Goal: Find contact information: Find contact information

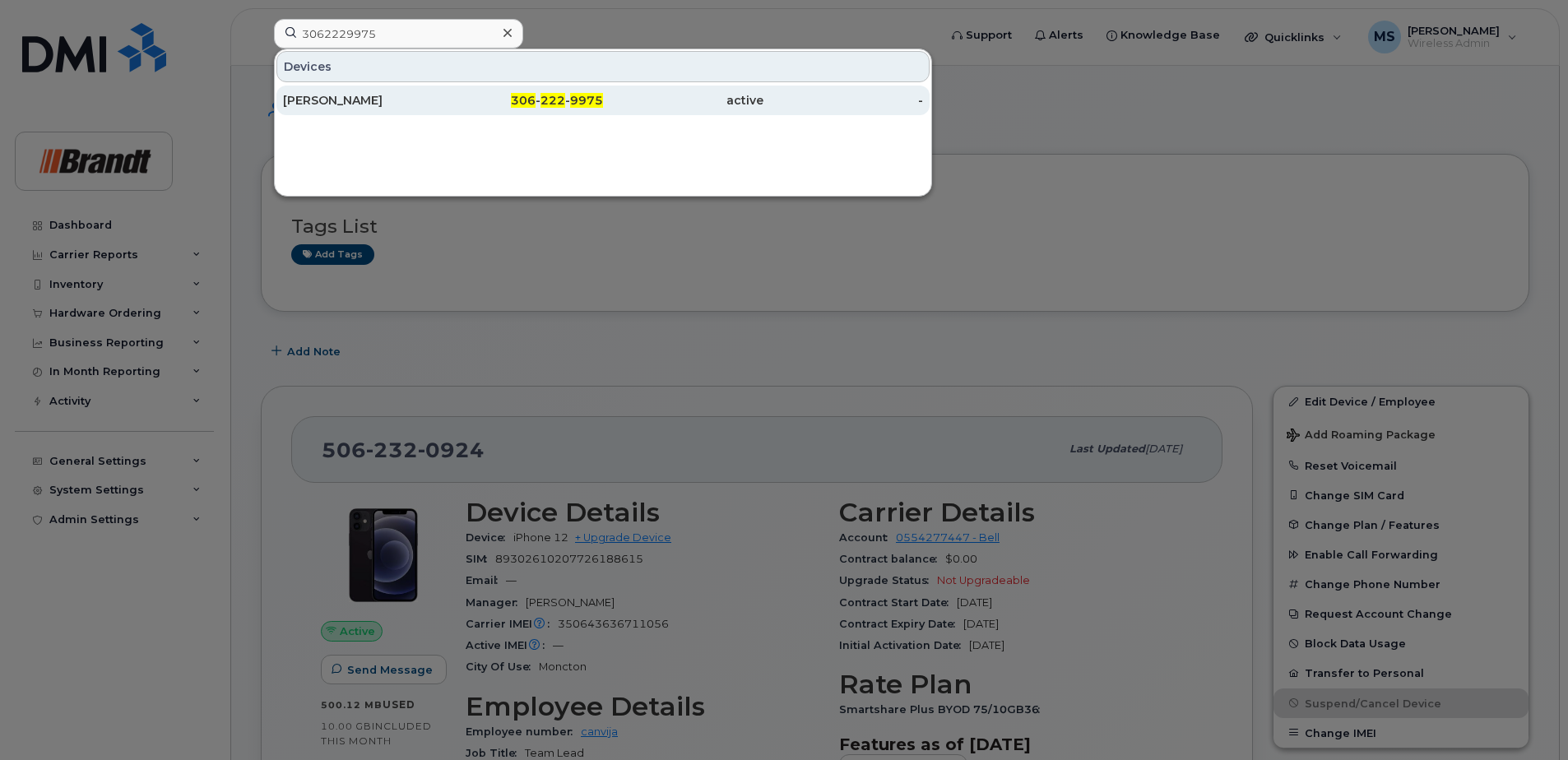
type input "3062229975"
drag, startPoint x: 401, startPoint y: 109, endPoint x: 616, endPoint y: 106, distance: 215.0
click at [443, 109] on div "Chad Davidge" at bounding box center [523, 100] width 160 height 30
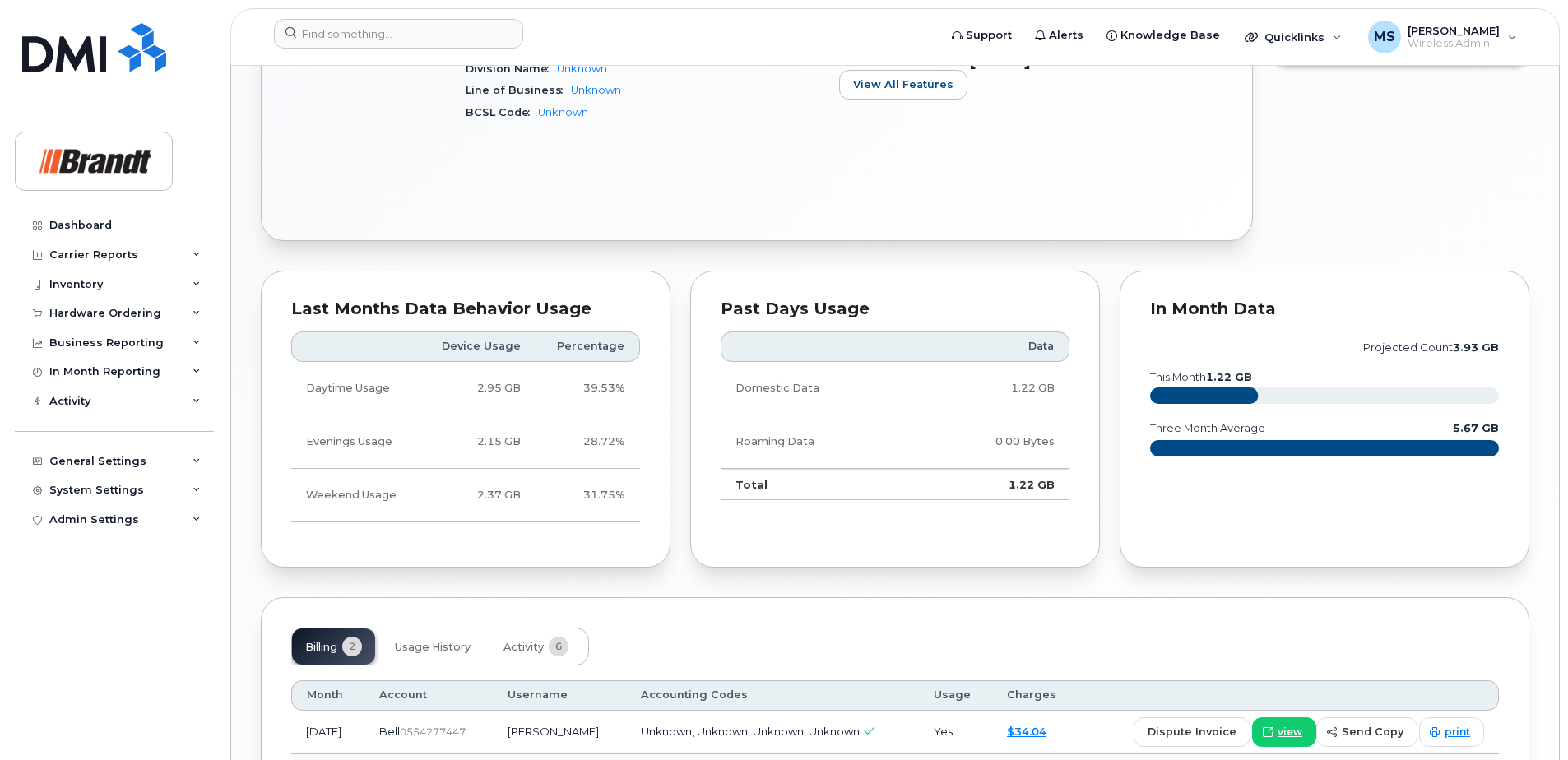
scroll to position [438, 0]
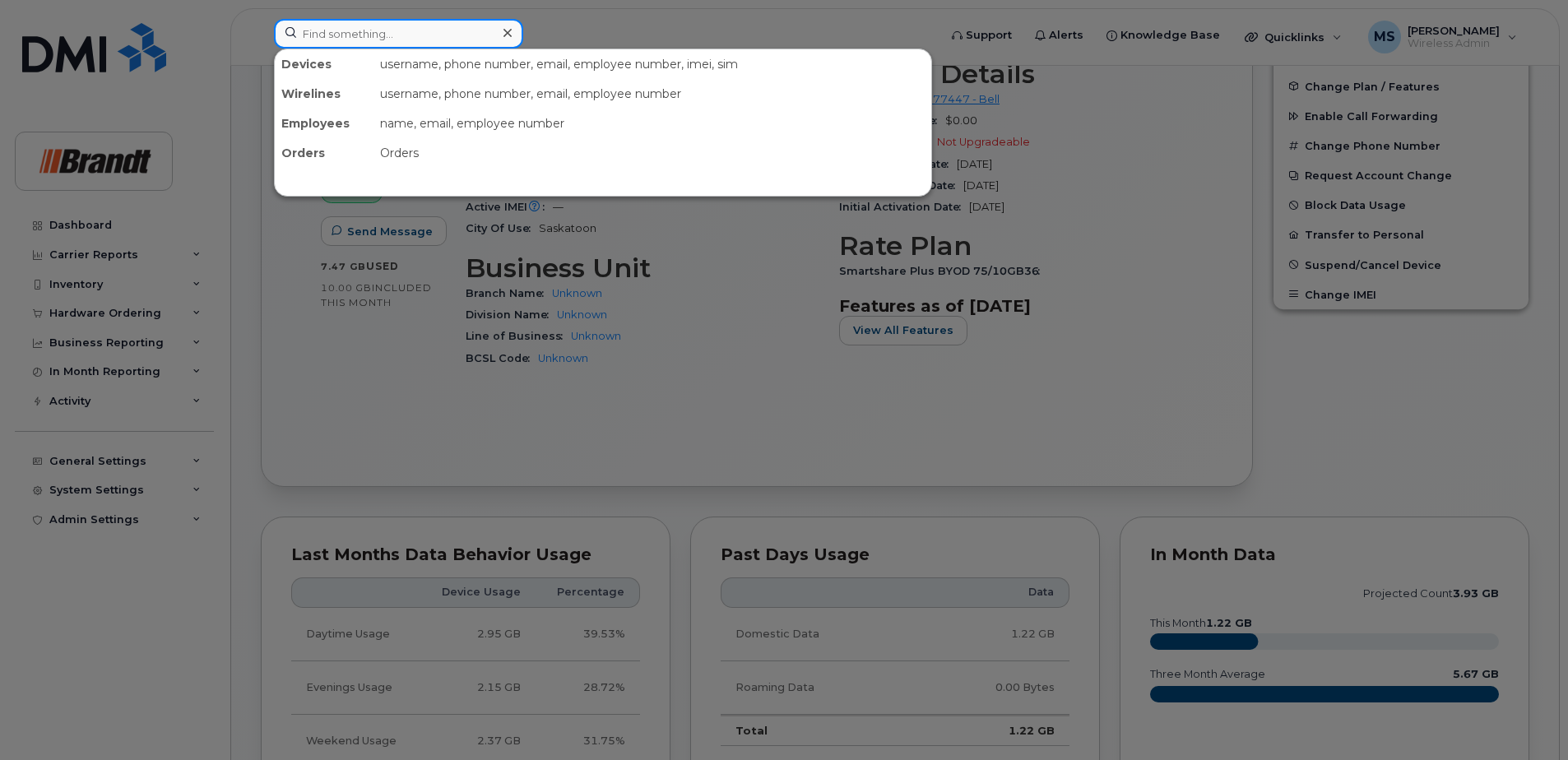
click at [467, 29] on input at bounding box center [398, 33] width 250 height 30
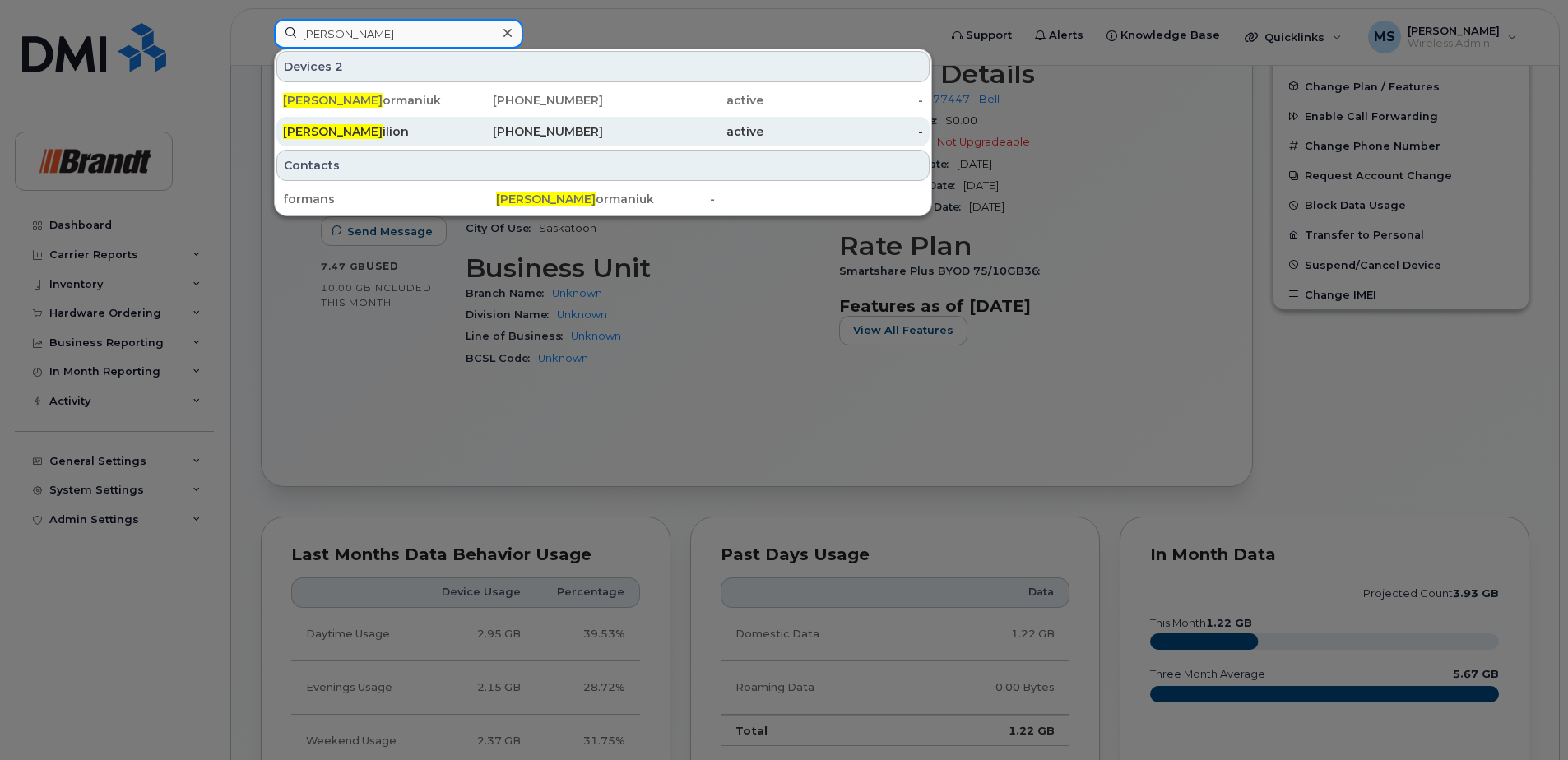
type input "[PERSON_NAME]"
click at [542, 130] on div "[PHONE_NUMBER]" at bounding box center [523, 131] width 160 height 16
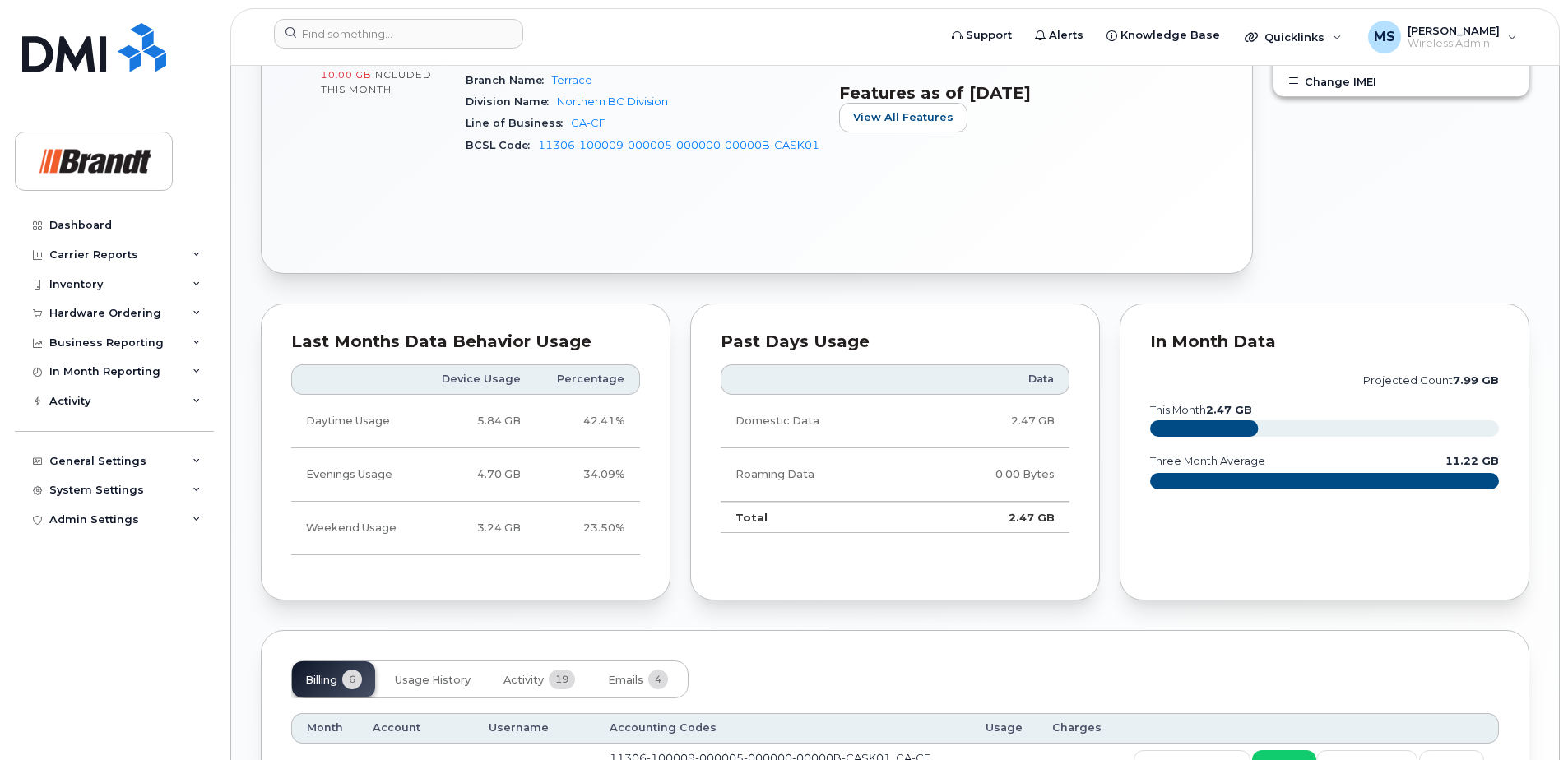
scroll to position [987, 0]
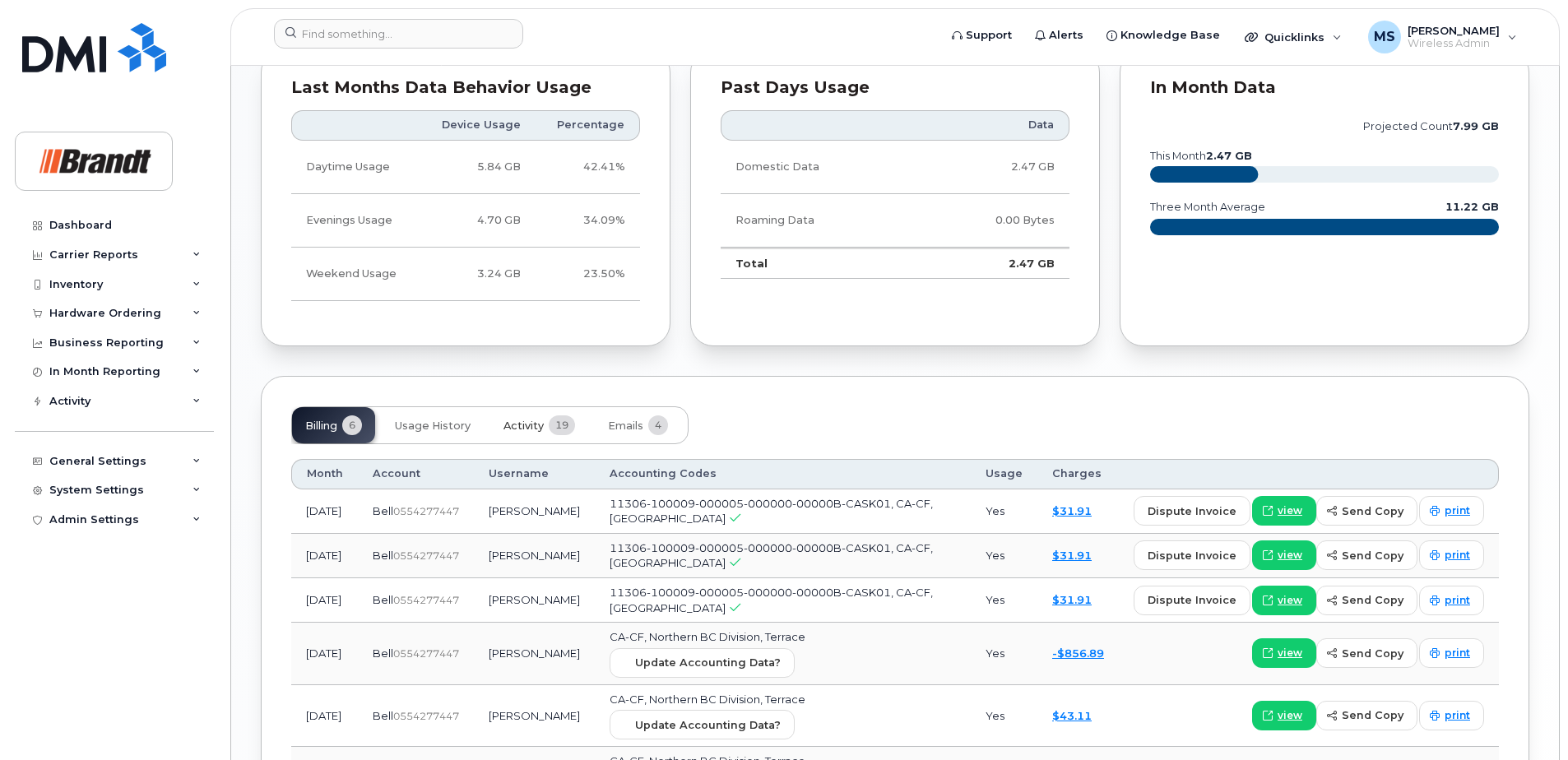
click at [501, 428] on button "Activity 19" at bounding box center [540, 425] width 98 height 36
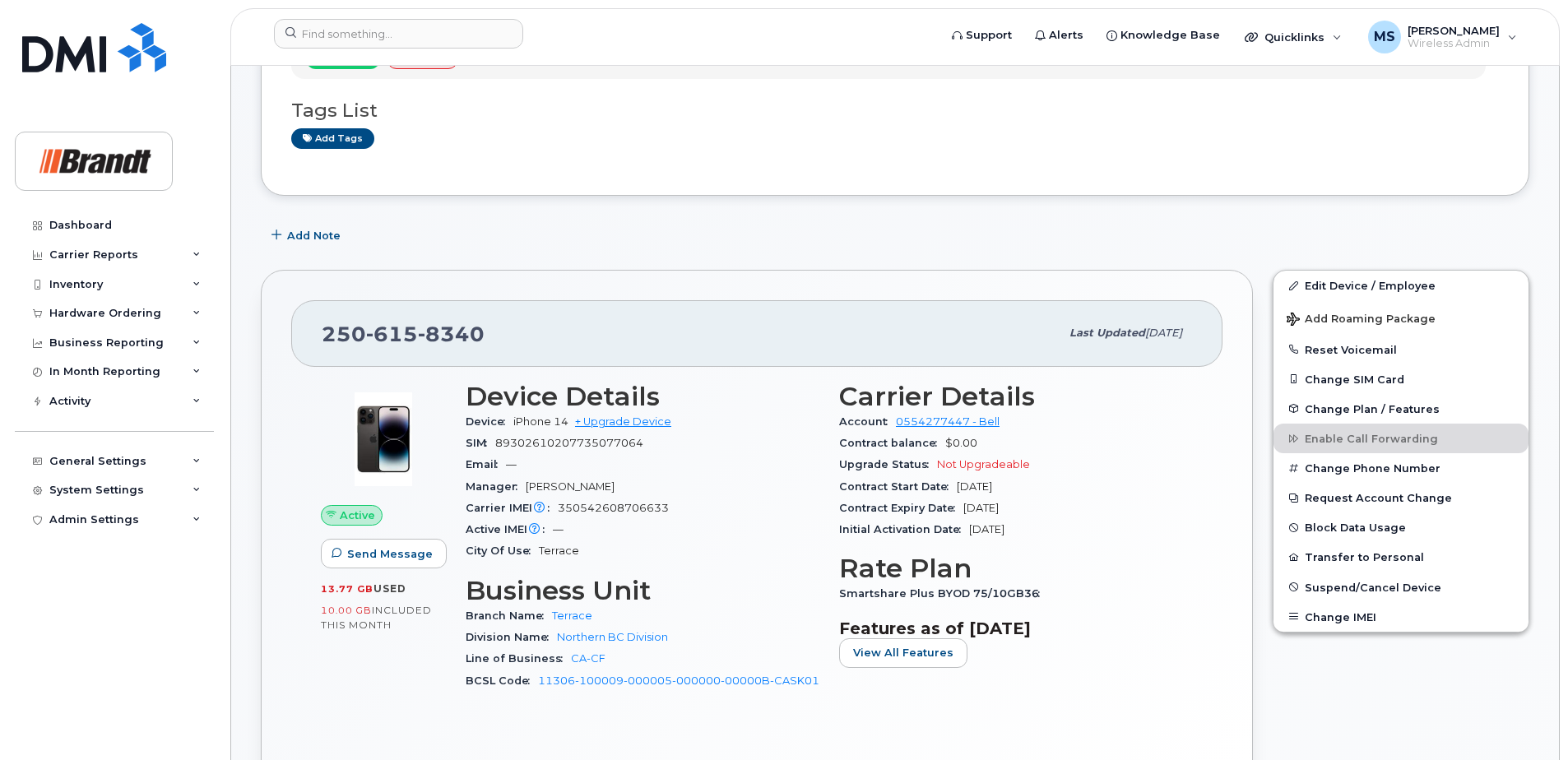
scroll to position [0, 0]
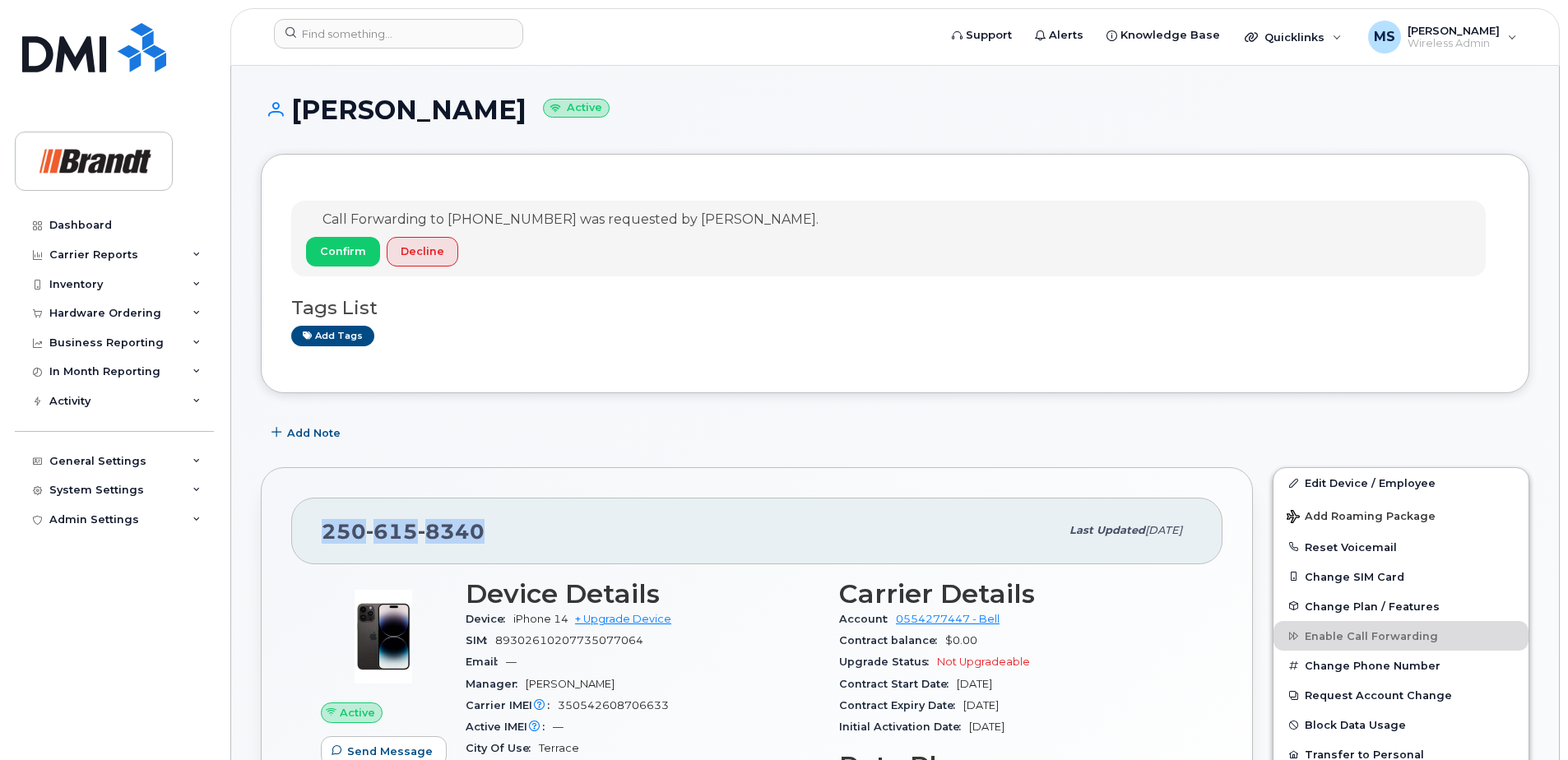
drag, startPoint x: 521, startPoint y: 518, endPoint x: 322, endPoint y: 518, distance: 199.0
click at [322, 518] on div "[PHONE_NUMBER]" at bounding box center [691, 531] width 738 height 34
drag, startPoint x: 322, startPoint y: 518, endPoint x: 386, endPoint y: 526, distance: 64.5
copy span "[PHONE_NUMBER]"
drag, startPoint x: 546, startPoint y: 217, endPoint x: 449, endPoint y: 219, distance: 97.0
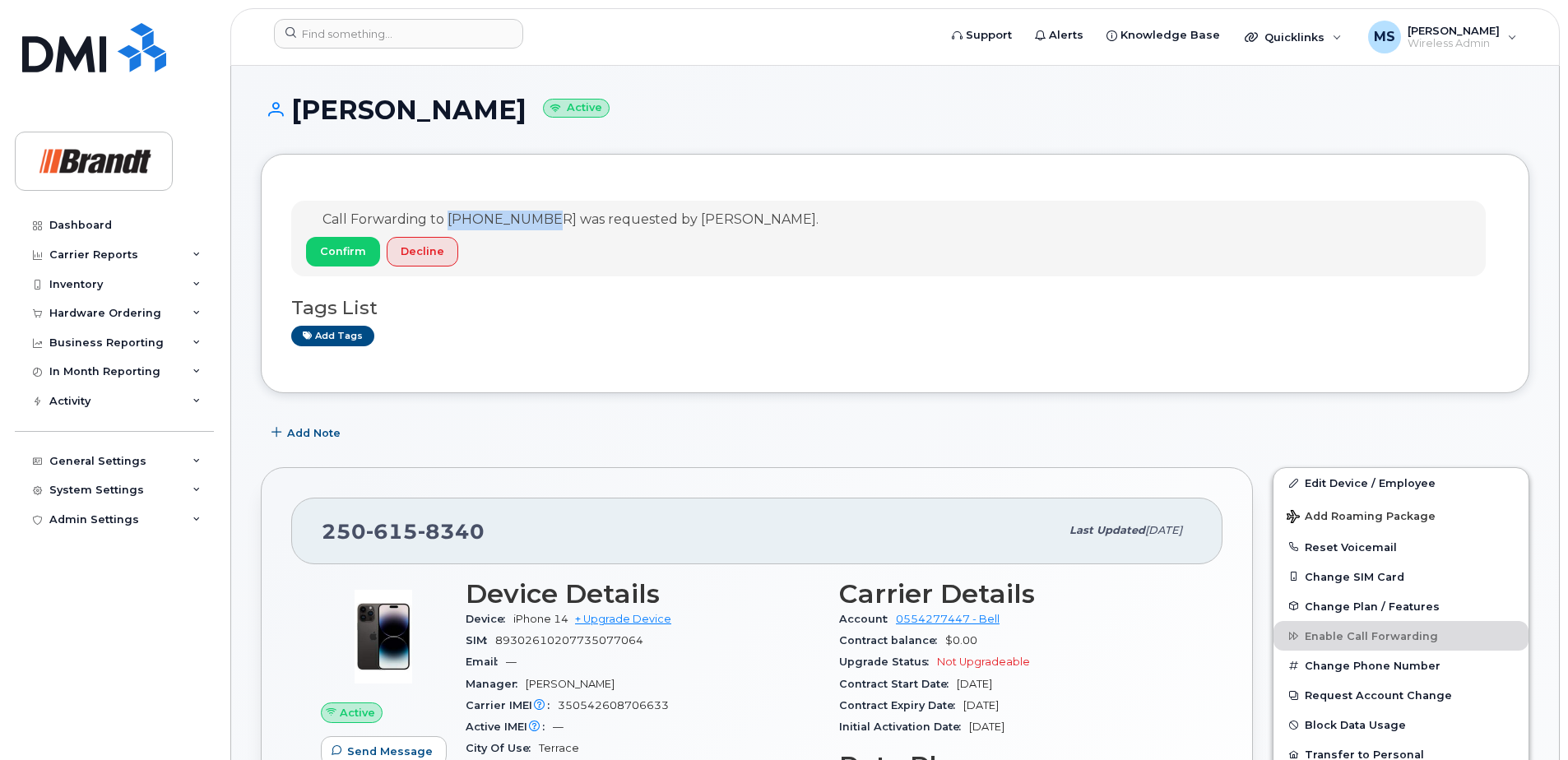
click at [449, 219] on span "Call Forwarding to [PHONE_NUMBER] was requested by [PERSON_NAME]." at bounding box center [570, 220] width 496 height 15
drag, startPoint x: 449, startPoint y: 219, endPoint x: 473, endPoint y: 218, distance: 24.0
copy span "[PHONE_NUMBER]"
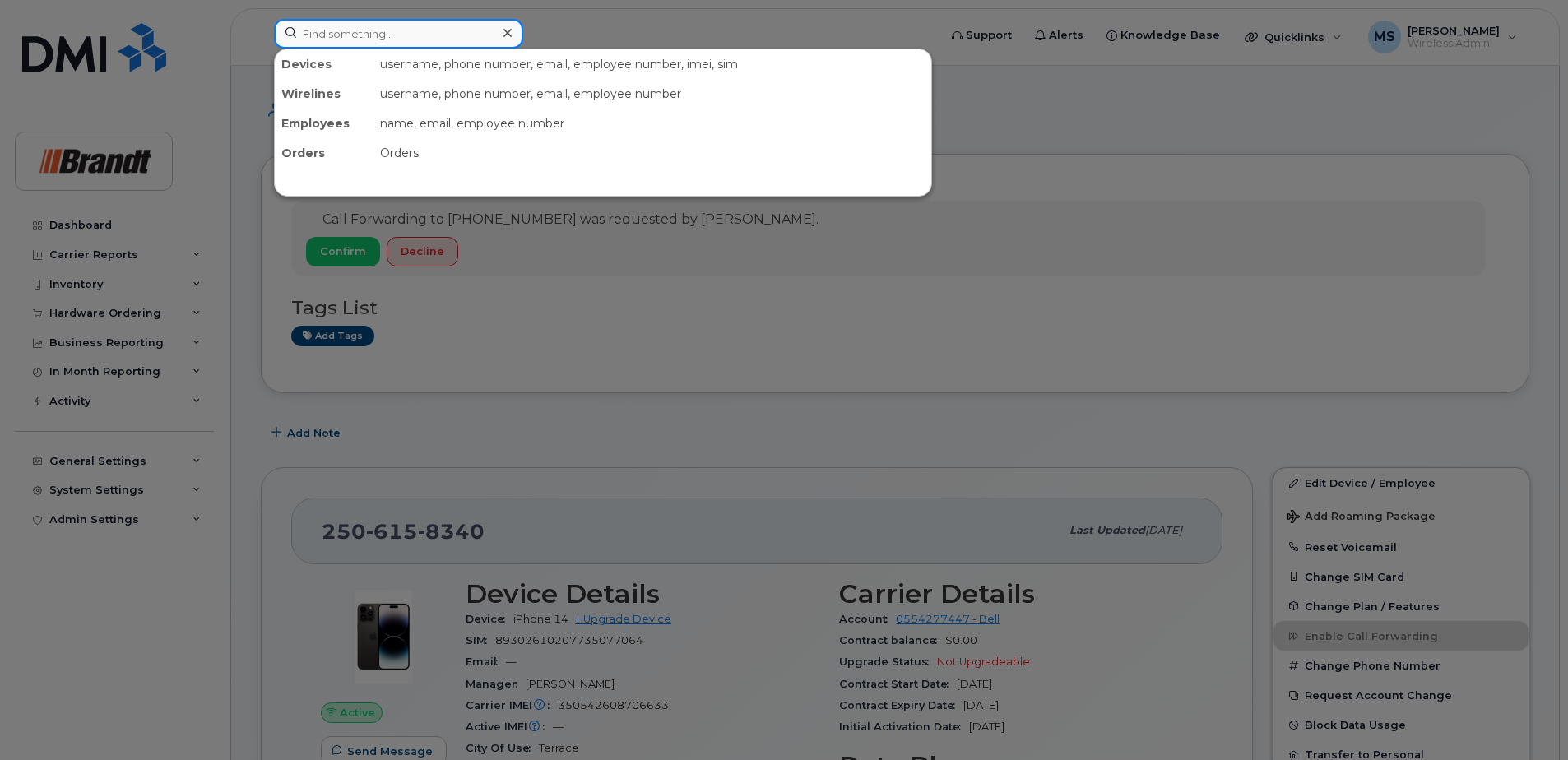
click at [486, 26] on input at bounding box center [398, 33] width 250 height 30
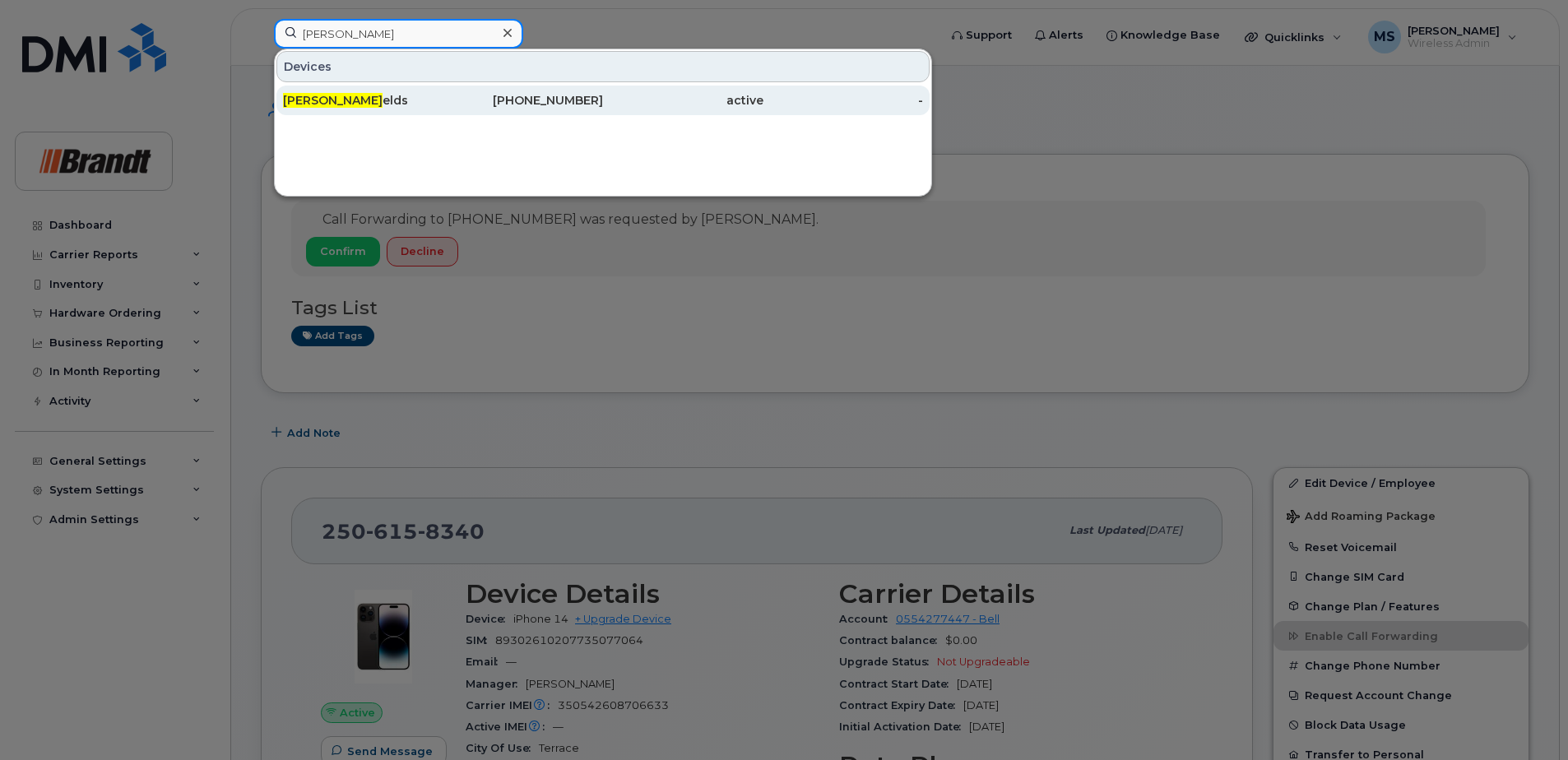
type input "[PERSON_NAME]"
click at [603, 87] on div "[PHONE_NUMBER]" at bounding box center [683, 100] width 160 height 30
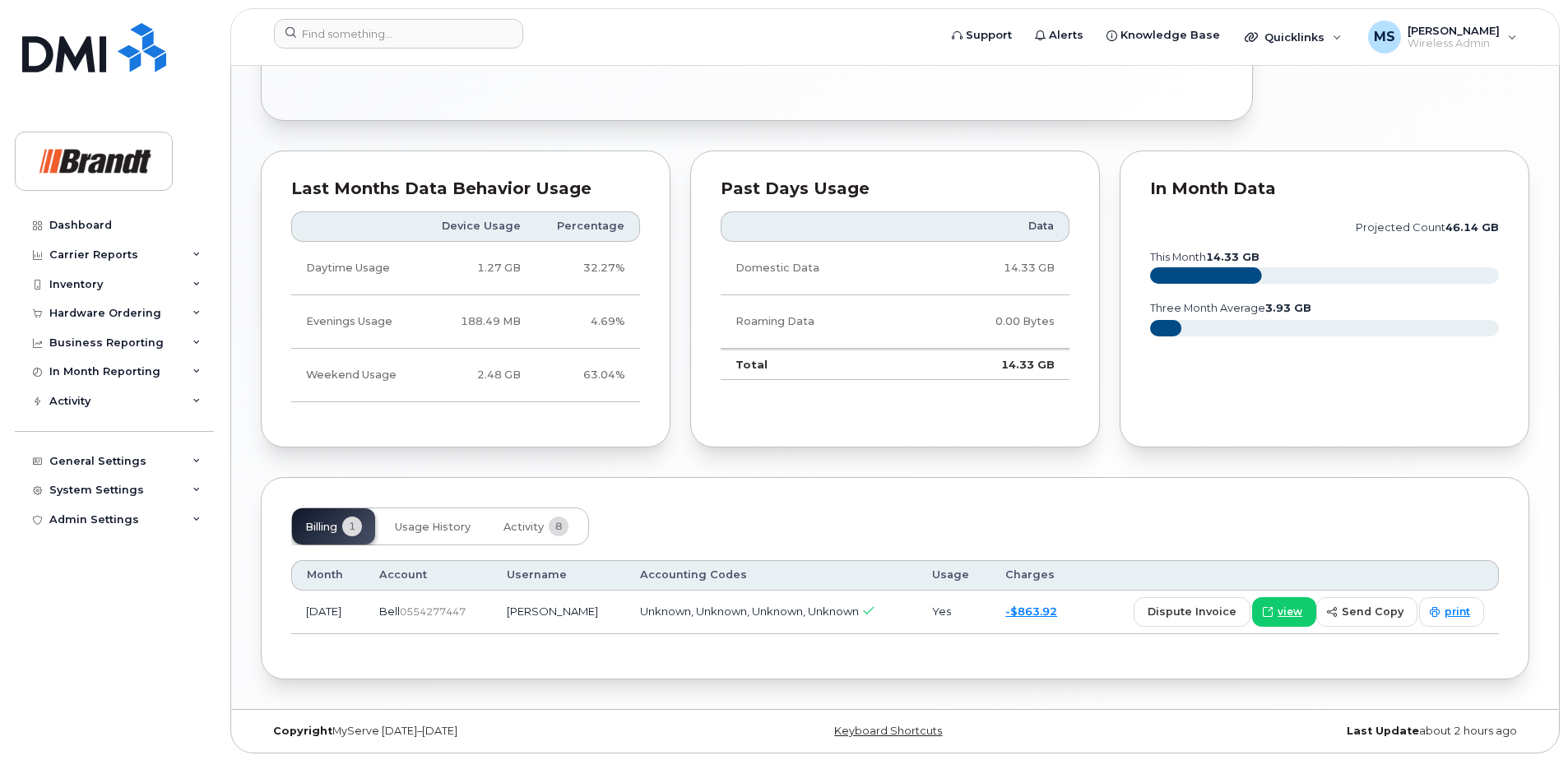
scroll to position [806, 0]
click at [434, 525] on span "Usage History" at bounding box center [432, 525] width 75 height 13
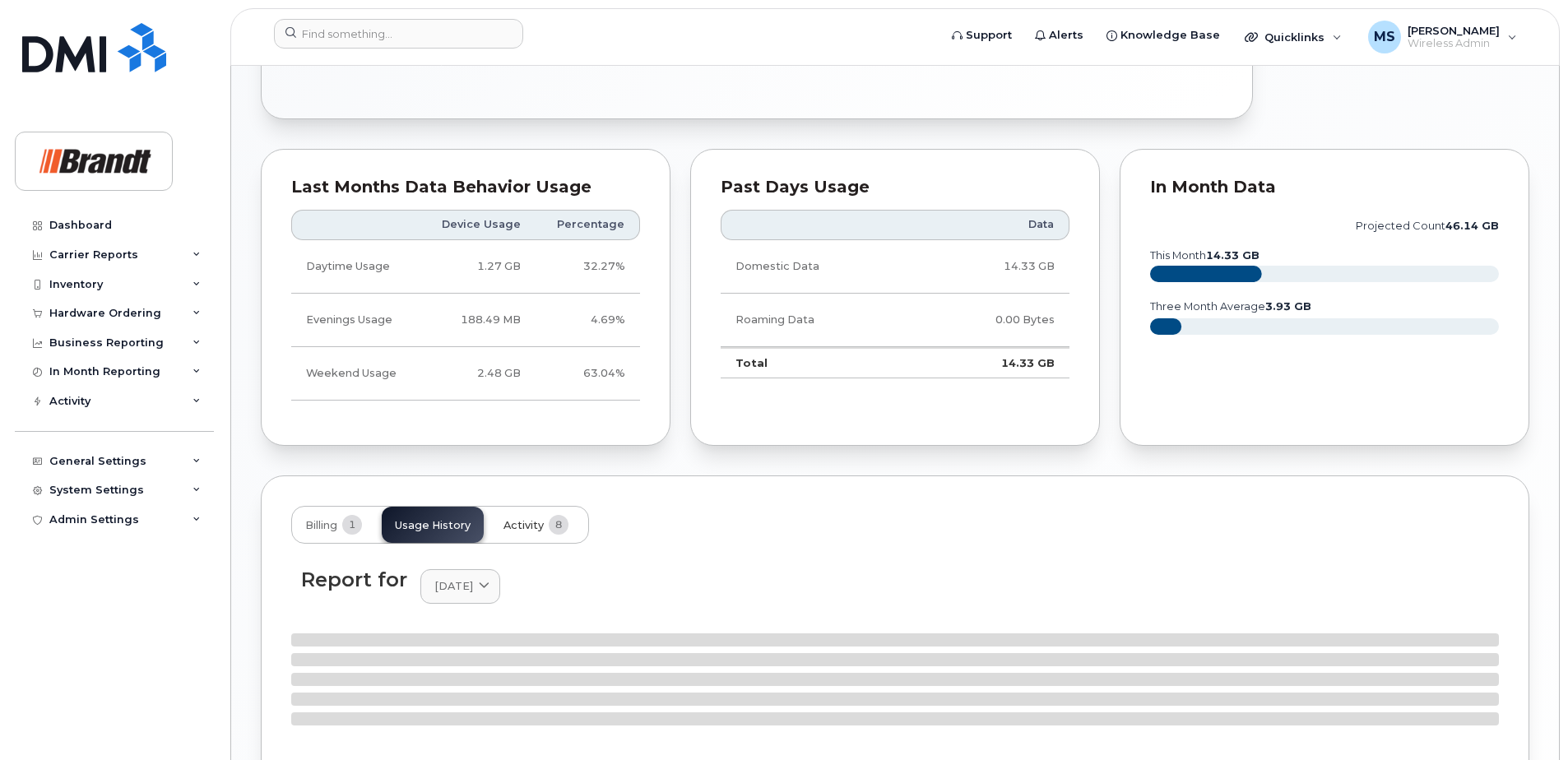
click at [534, 525] on span "Activity" at bounding box center [523, 525] width 40 height 13
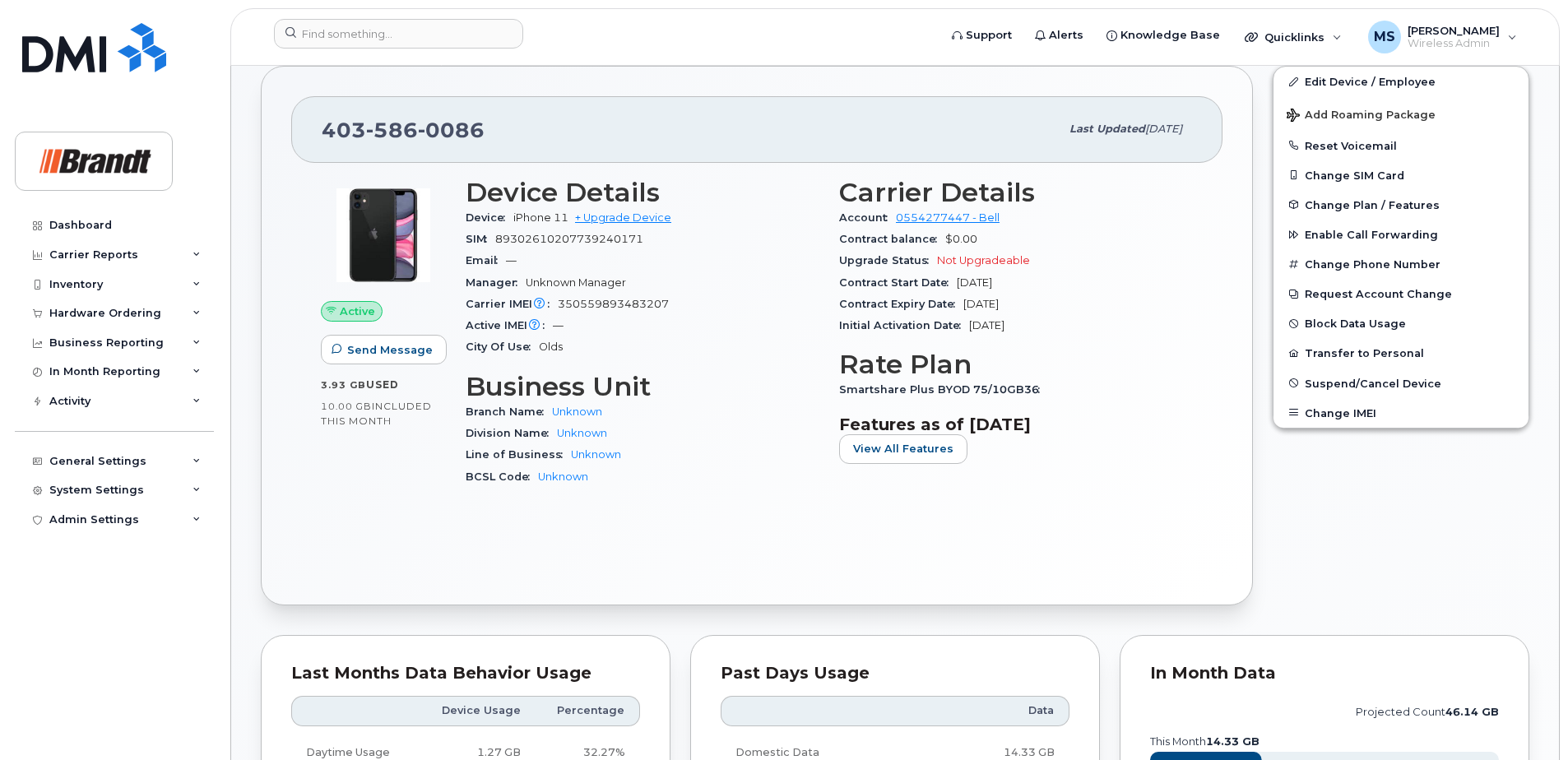
scroll to position [0, 0]
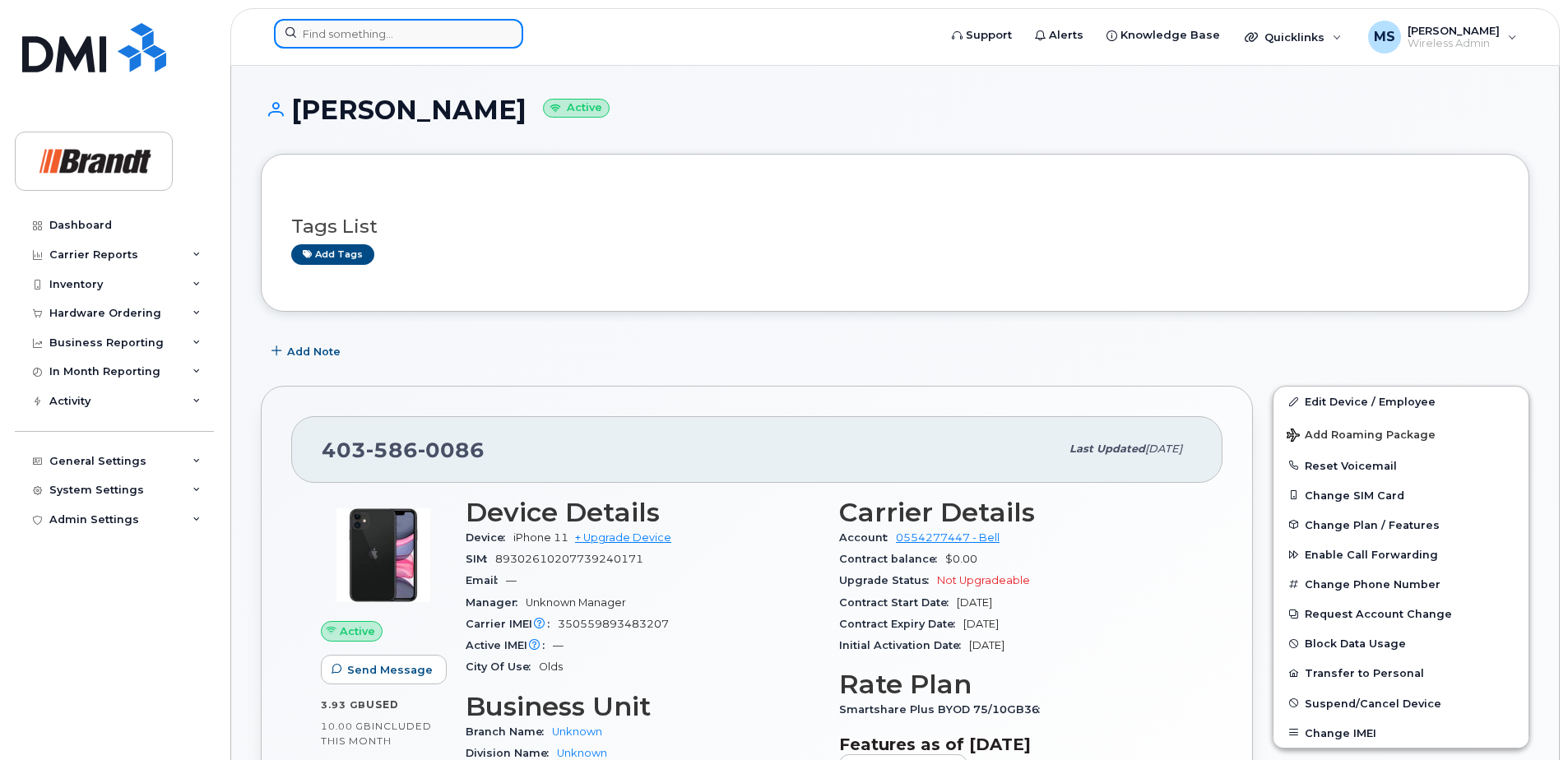
click at [446, 27] on input at bounding box center [398, 33] width 250 height 30
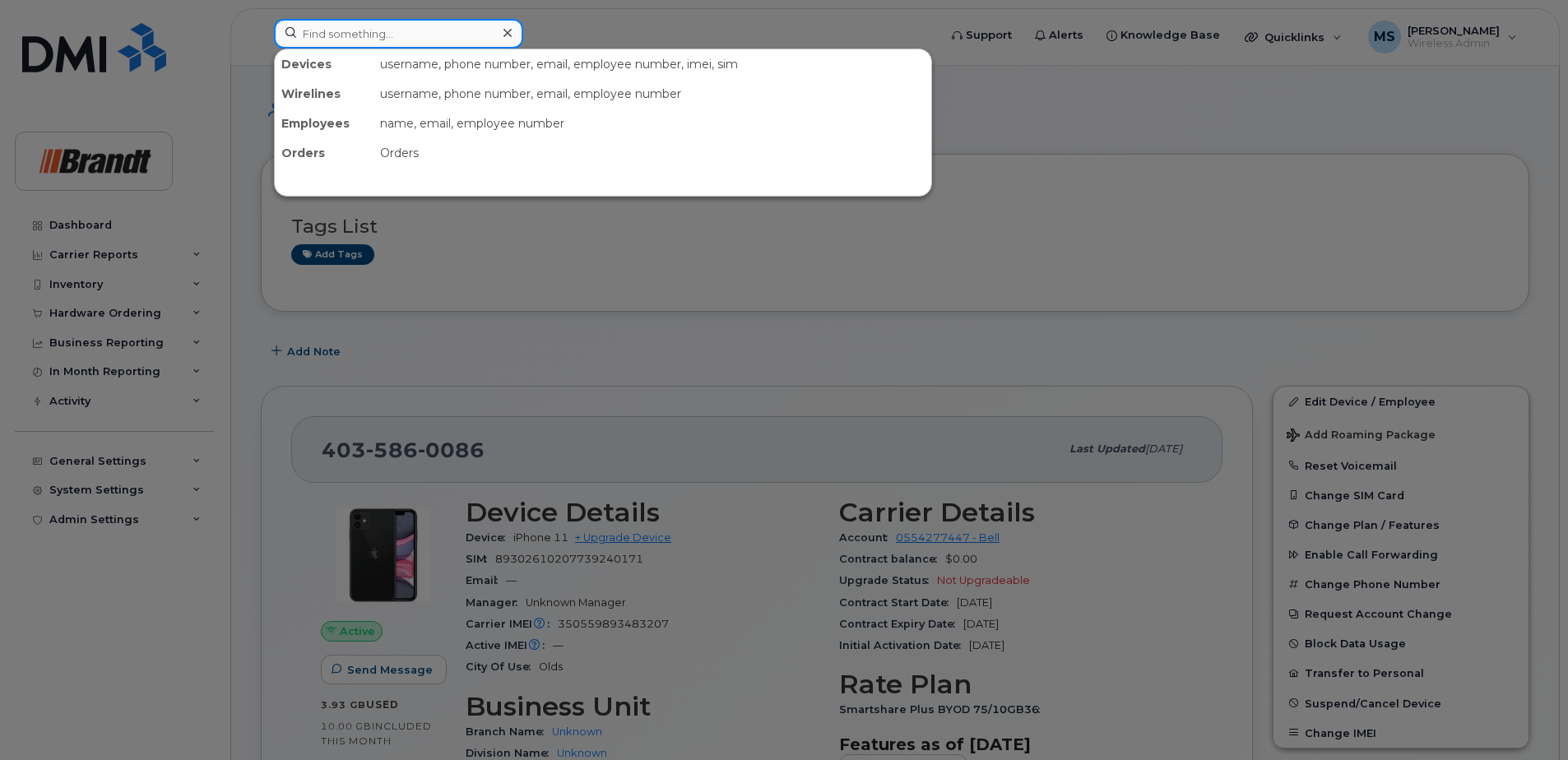
paste input "7809774461"
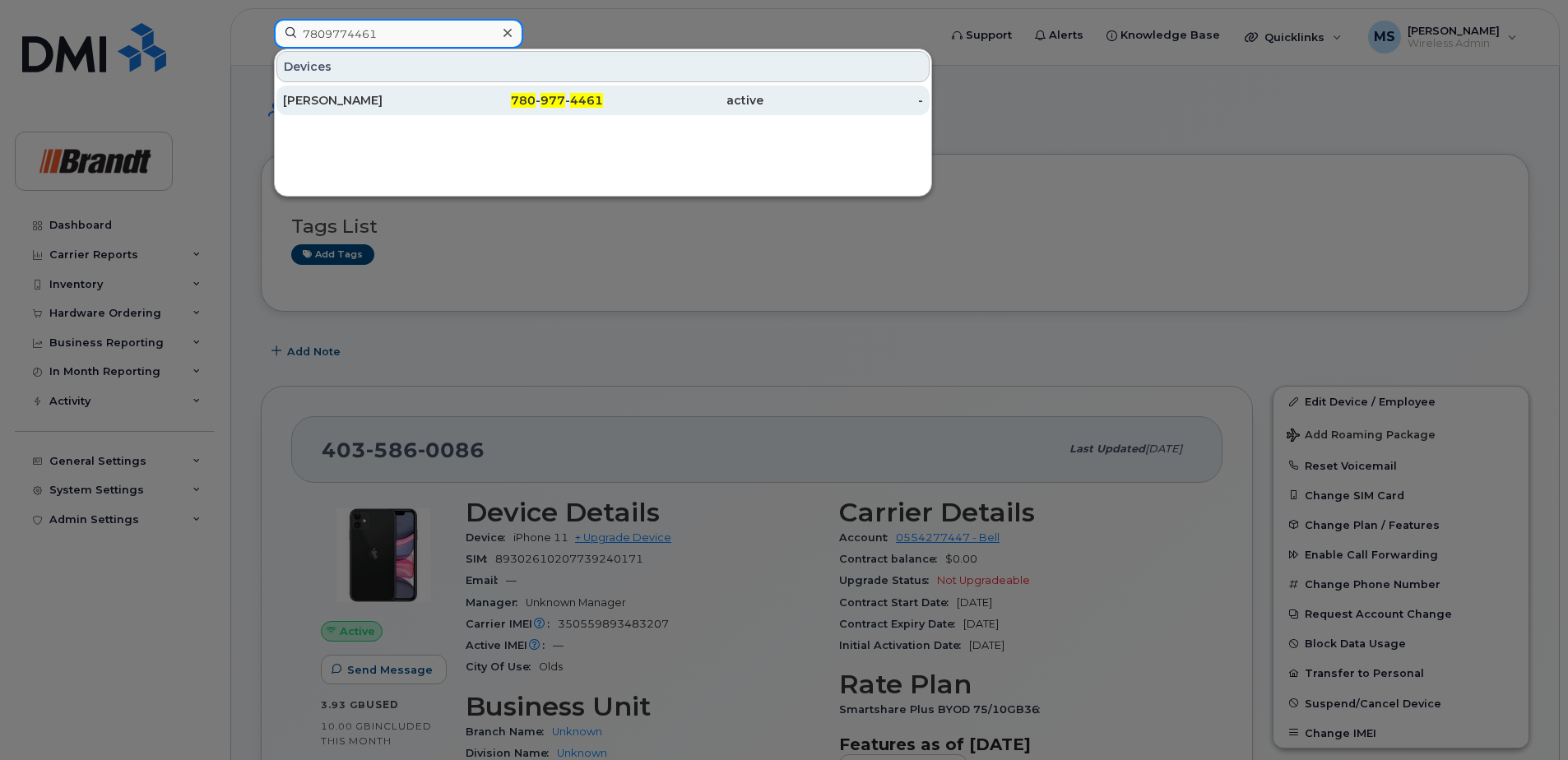
type input "7809774461"
click at [554, 96] on span "977" at bounding box center [552, 100] width 25 height 15
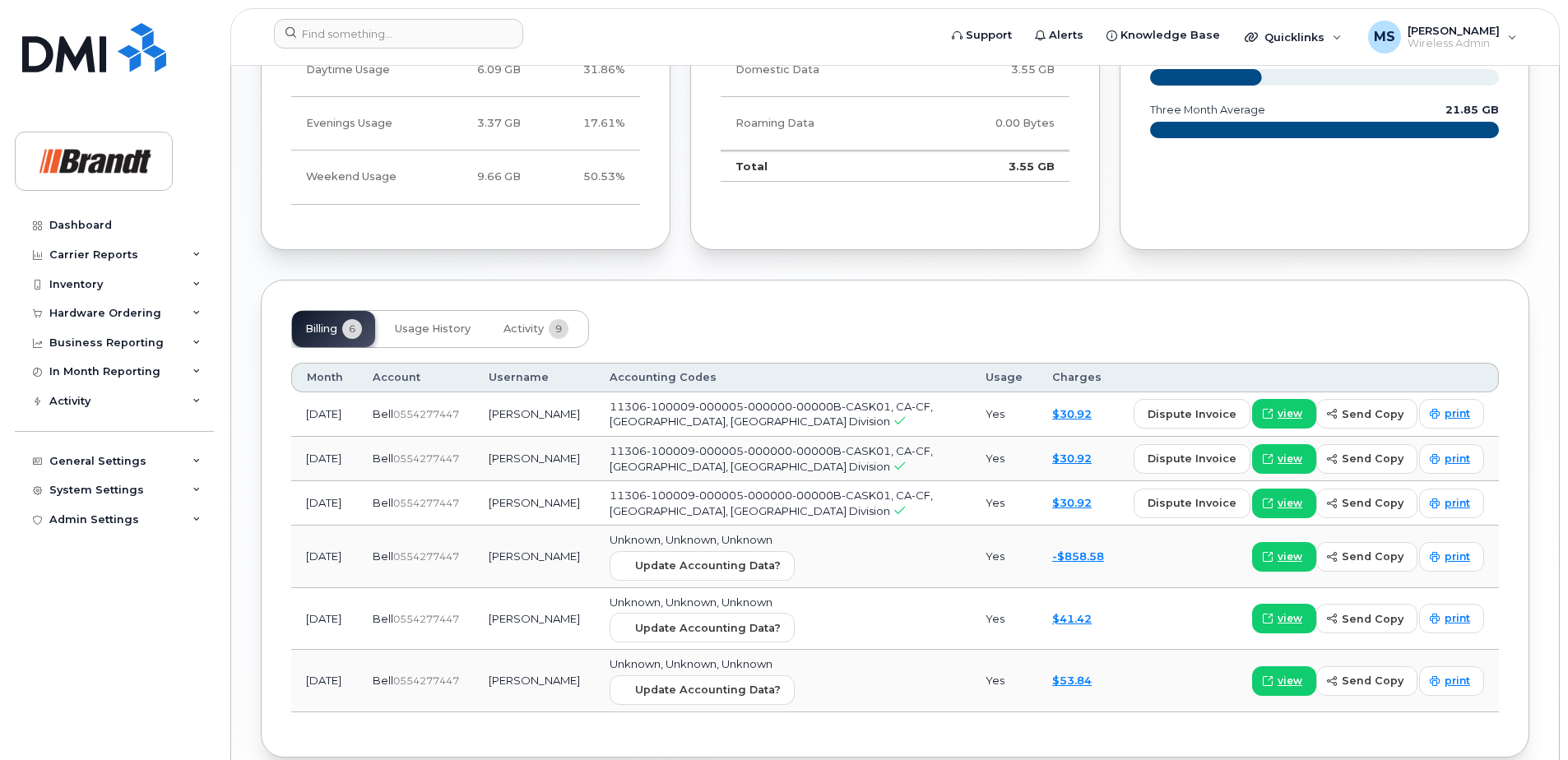
scroll to position [1212, 0]
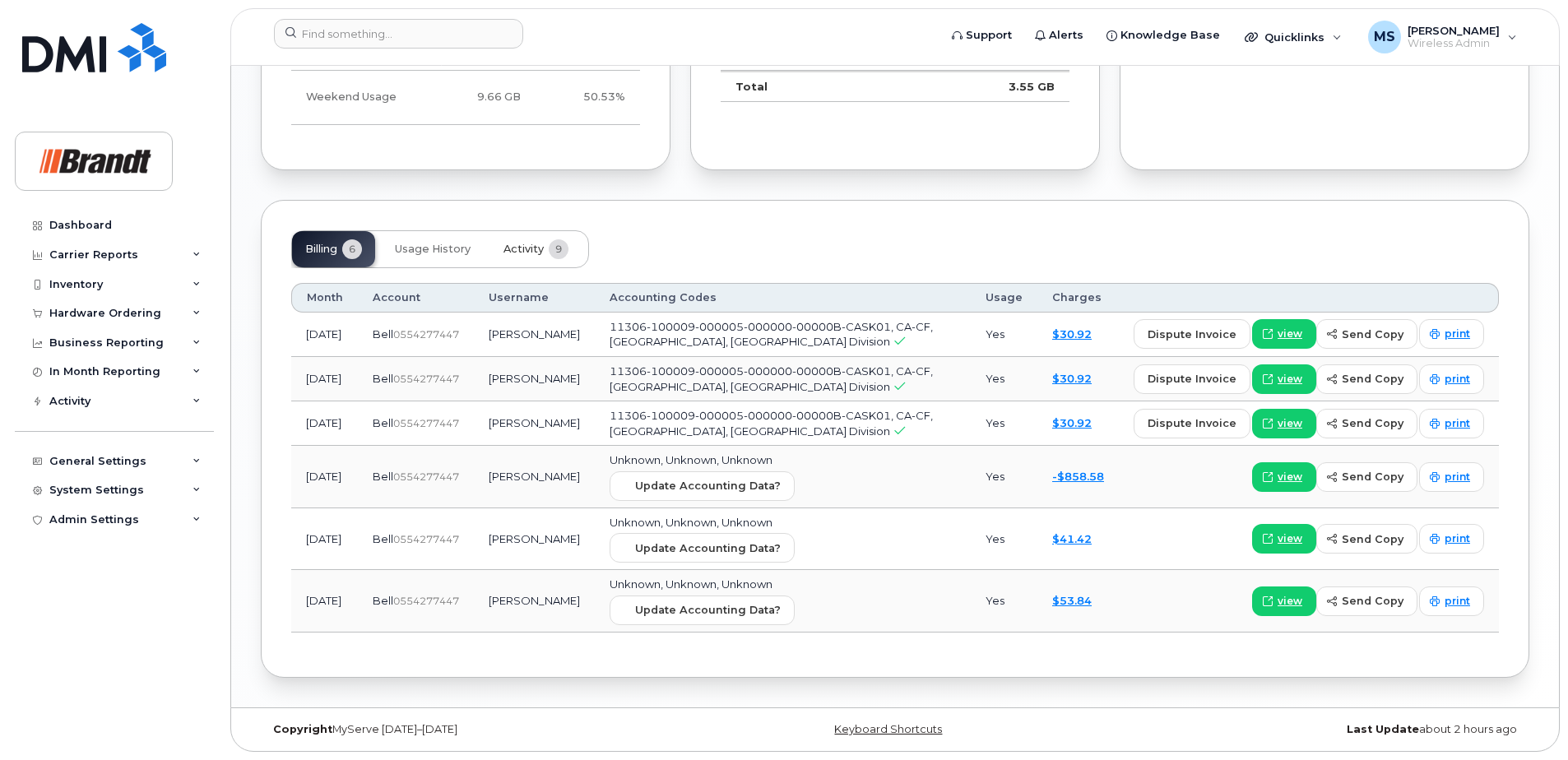
click at [554, 243] on span "9" at bounding box center [558, 249] width 20 height 20
